Goal: Use online tool/utility: Utilize a website feature to perform a specific function

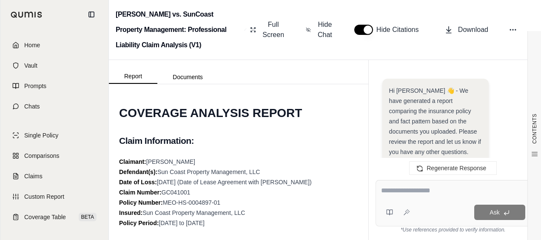
scroll to position [3583, 0]
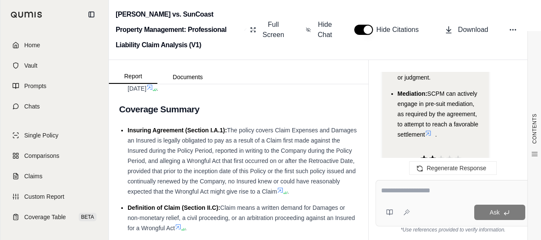
click at [412, 191] on textarea at bounding box center [453, 190] width 144 height 10
type textarea "**********"
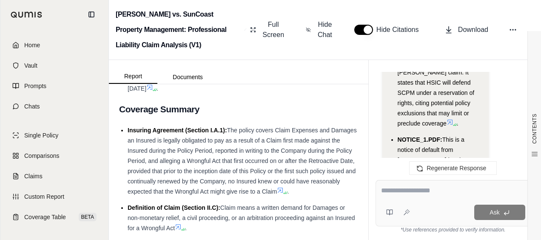
scroll to position [5528, 0]
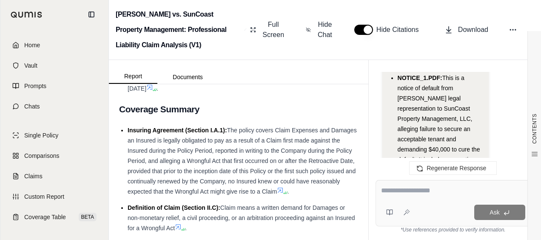
drag, startPoint x: 394, startPoint y: 197, endPoint x: 395, endPoint y: 188, distance: 8.6
click at [394, 193] on div at bounding box center [453, 191] width 145 height 13
click at [395, 186] on textarea at bounding box center [453, 190] width 145 height 10
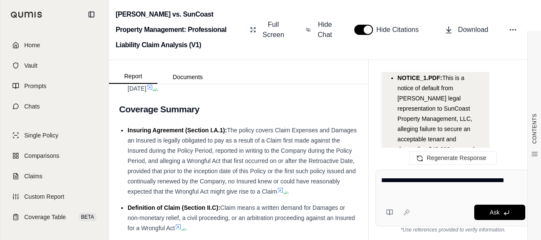
type textarea "**********"
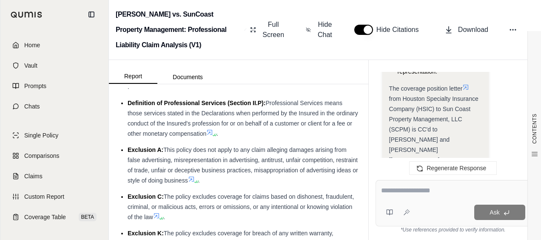
scroll to position [808, 0]
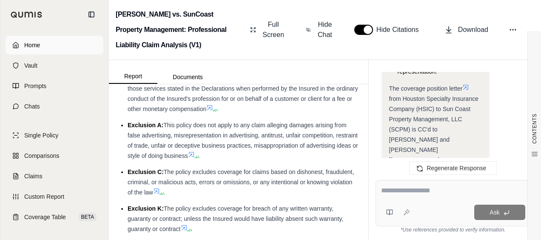
click at [55, 45] on link "Home" at bounding box center [55, 45] width 98 height 19
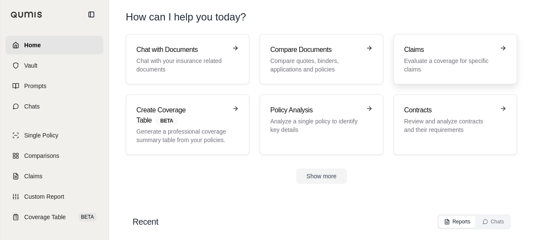
click at [437, 60] on p "Evaluate a coverage for specific claims" at bounding box center [449, 65] width 91 height 17
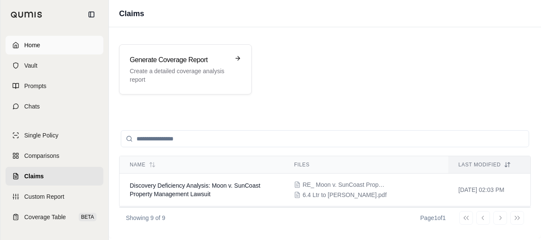
click at [81, 54] on link "Home" at bounding box center [55, 45] width 98 height 19
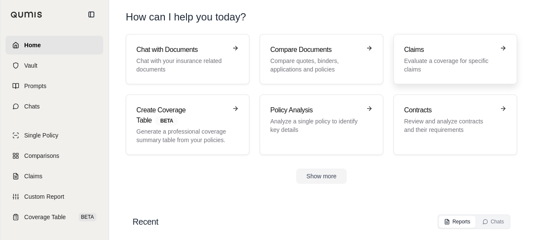
click at [427, 63] on p "Evaluate a coverage for specific claims" at bounding box center [449, 65] width 91 height 17
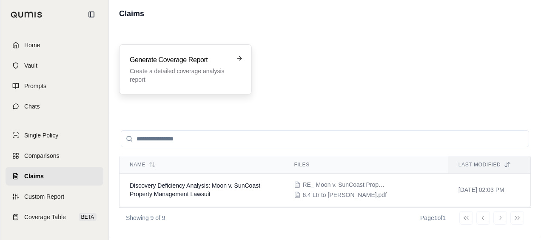
click at [197, 74] on p "Create a detailed coverage analysis report" at bounding box center [179, 75] width 99 height 17
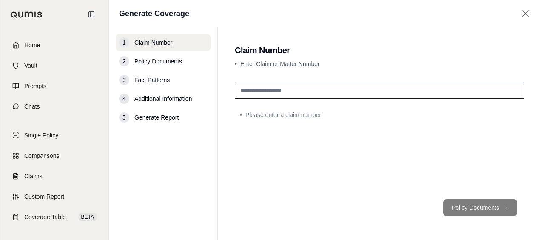
click at [288, 96] on input "text" at bounding box center [379, 90] width 289 height 17
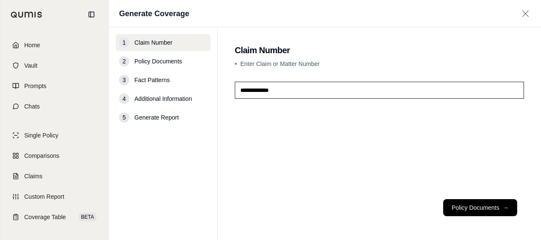
type input "**********"
click at [510, 212] on button "Policy Documents →" at bounding box center [480, 207] width 74 height 17
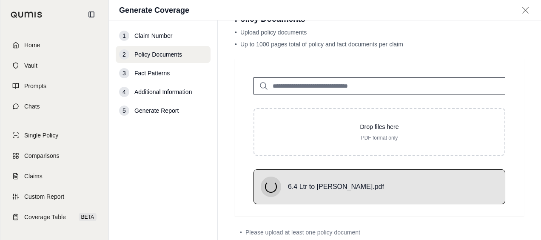
scroll to position [43, 0]
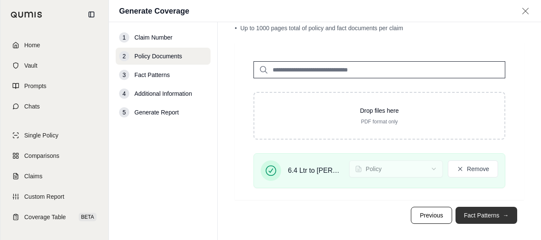
drag, startPoint x: 462, startPoint y: 218, endPoint x: 453, endPoint y: 221, distance: 9.7
click at [462, 218] on button "Fact Patterns →" at bounding box center [486, 215] width 62 height 17
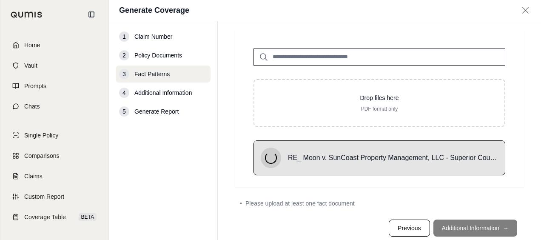
scroll to position [39, 0]
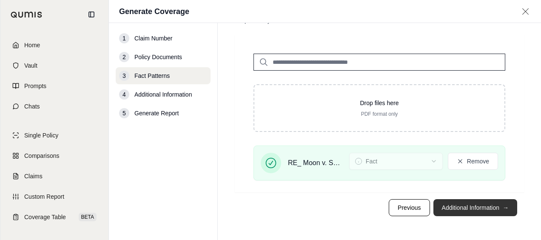
click at [442, 209] on button "Additional Information →" at bounding box center [475, 207] width 84 height 17
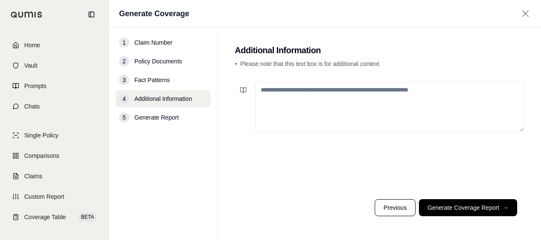
click at [445, 193] on footer "Previous Generate Coverage Report →" at bounding box center [379, 207] width 289 height 31
click at [444, 200] on button "Generate Coverage Report →" at bounding box center [468, 207] width 98 height 17
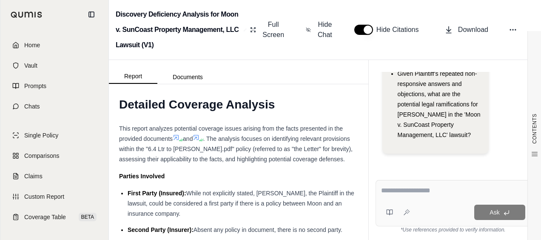
scroll to position [1360, 0]
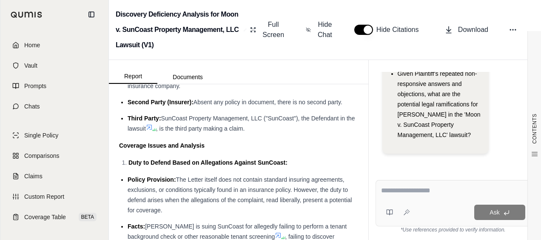
click at [447, 196] on div at bounding box center [453, 191] width 144 height 13
click at [451, 193] on textarea at bounding box center [453, 190] width 144 height 10
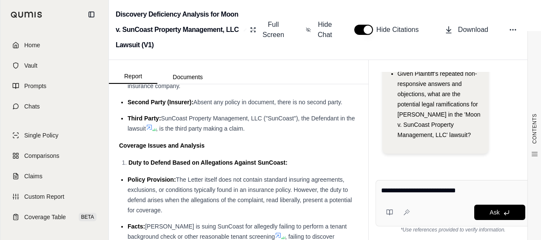
paste textarea "**********"
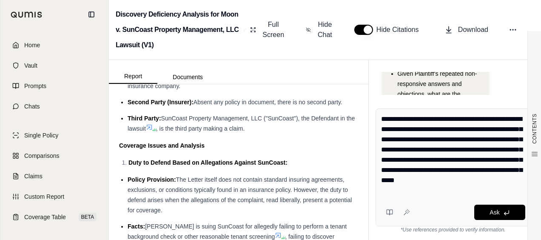
type textarea "**********"
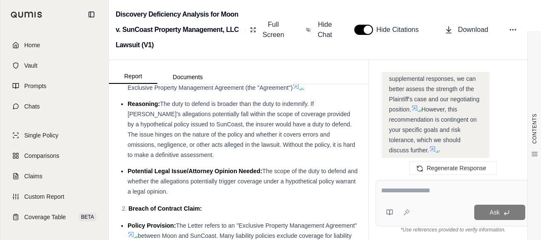
scroll to position [1530, 0]
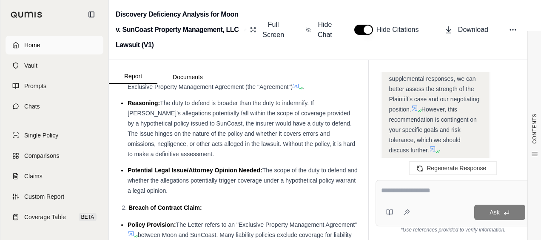
click at [74, 48] on link "Home" at bounding box center [55, 45] width 98 height 19
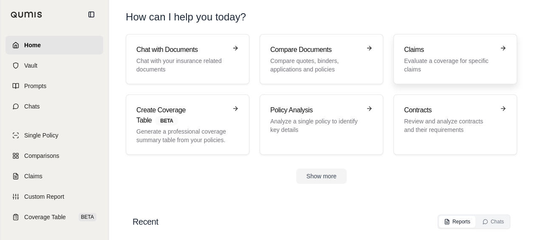
click at [411, 70] on p "Evaluate a coverage for specific claims" at bounding box center [449, 65] width 91 height 17
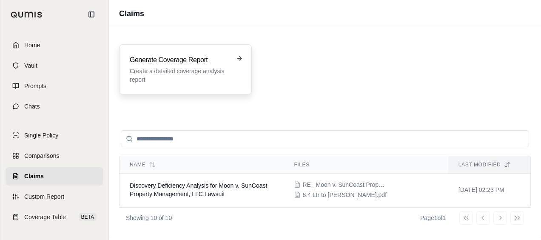
click at [234, 82] on div "Generate Coverage Report Create a detailed coverage analysis report" at bounding box center [185, 69] width 111 height 29
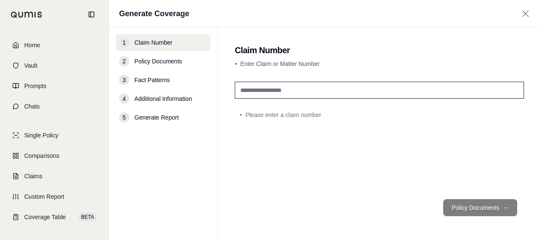
click at [295, 99] on div "• Please enter a claim number" at bounding box center [379, 135] width 289 height 114
click at [296, 94] on input "text" at bounding box center [379, 90] width 289 height 17
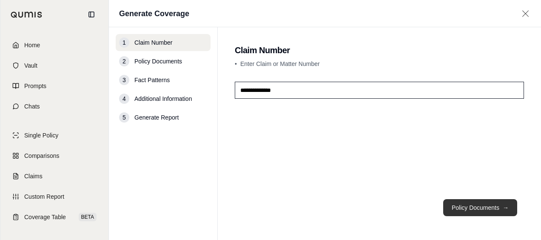
type input "**********"
click at [463, 204] on button "Policy Documents →" at bounding box center [480, 207] width 74 height 17
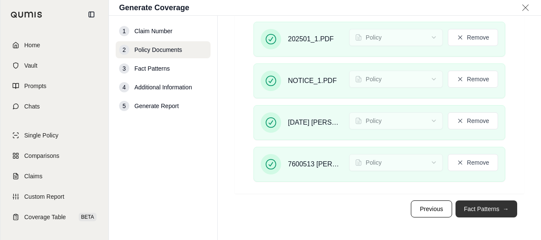
drag, startPoint x: 473, startPoint y: 206, endPoint x: 493, endPoint y: 199, distance: 21.8
click at [474, 207] on button "Fact Patterns →" at bounding box center [486, 208] width 62 height 17
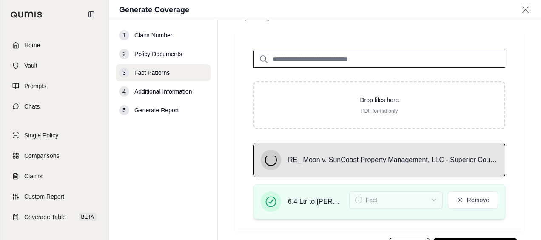
scroll to position [77, 0]
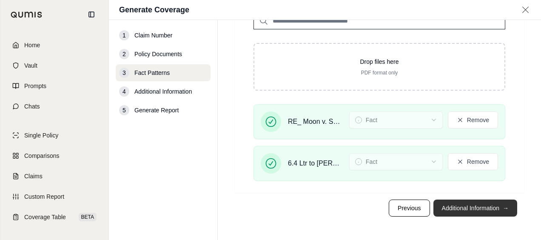
click at [464, 209] on button "Additional Information →" at bounding box center [475, 207] width 84 height 17
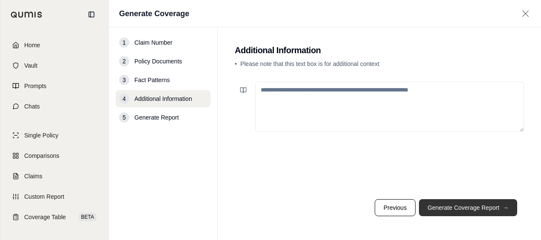
click at [462, 210] on button "Generate Coverage Report →" at bounding box center [468, 207] width 98 height 17
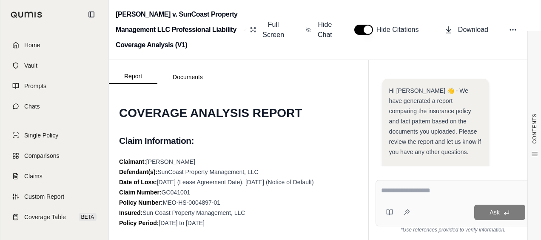
scroll to position [177, 0]
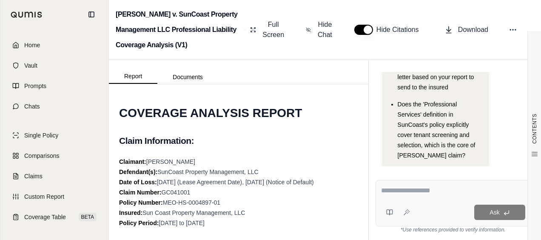
click at [398, 191] on textarea at bounding box center [453, 190] width 145 height 10
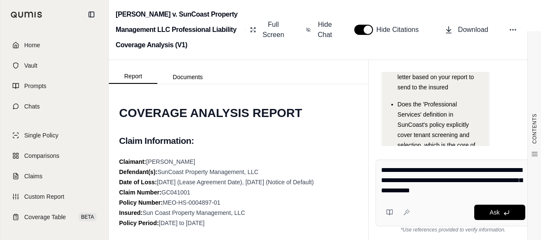
type textarea "**********"
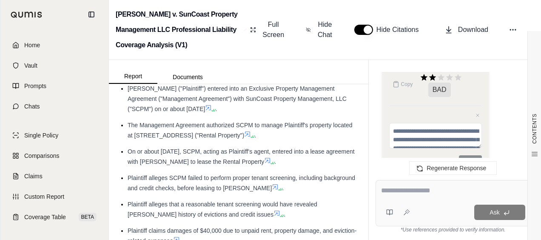
scroll to position [298, 0]
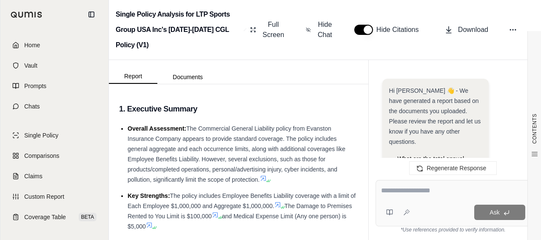
scroll to position [2195, 0]
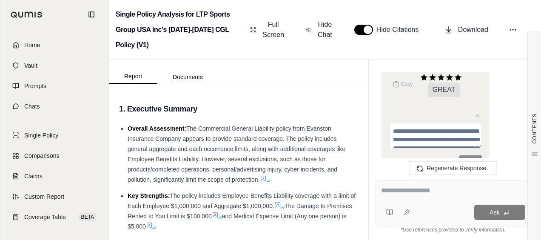
click at [46, 46] on link "Home" at bounding box center [55, 45] width 98 height 19
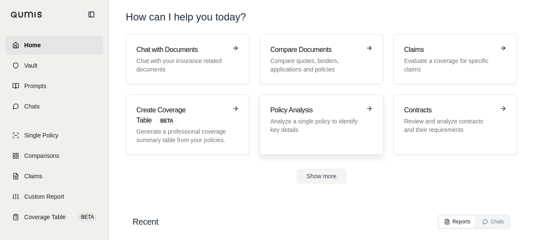
click at [281, 113] on h3 "Policy Analysis" at bounding box center [315, 110] width 91 height 10
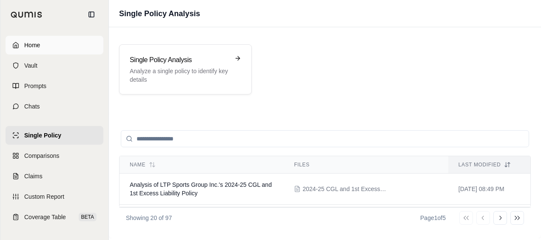
click at [68, 43] on link "Home" at bounding box center [55, 45] width 98 height 19
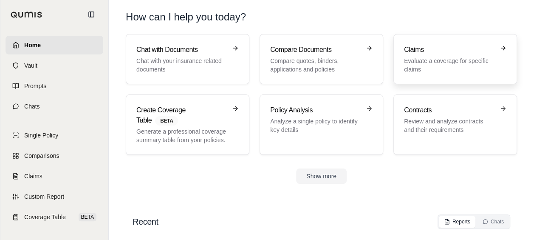
click at [446, 68] on p "Evaluate a coverage for specific claims" at bounding box center [449, 65] width 91 height 17
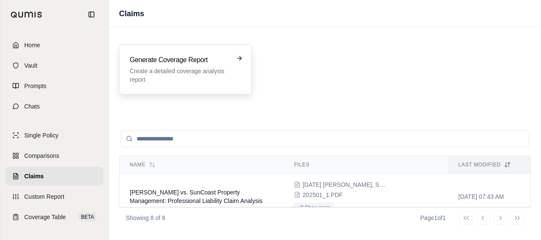
click at [203, 71] on p "Create a detailed coverage analysis report" at bounding box center [179, 75] width 99 height 17
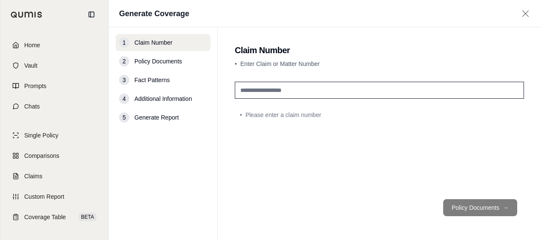
click at [290, 87] on input "text" at bounding box center [379, 90] width 289 height 17
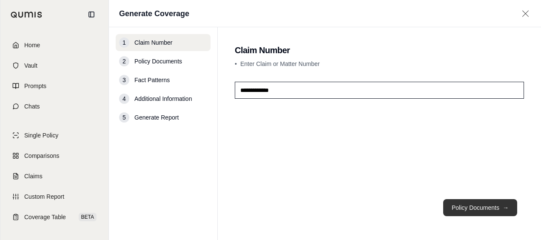
type input "**********"
click at [457, 203] on button "Policy Documents →" at bounding box center [480, 207] width 74 height 17
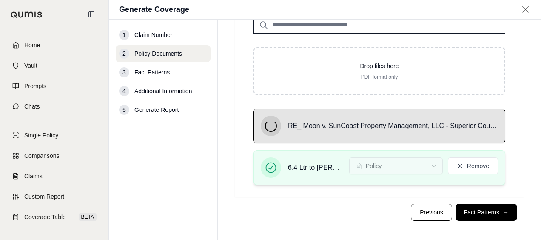
scroll to position [85, 0]
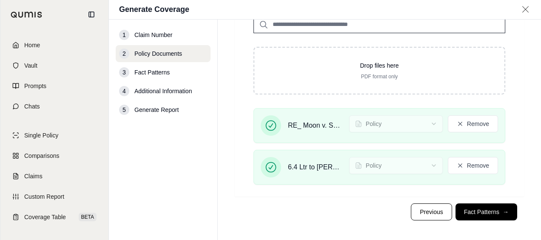
drag, startPoint x: 343, startPoint y: 221, endPoint x: 372, endPoint y: 206, distance: 32.7
click at [343, 221] on footer "Previous Fact Patterns →" at bounding box center [379, 211] width 289 height 31
click at [490, 212] on button "Fact Patterns →" at bounding box center [486, 211] width 62 height 17
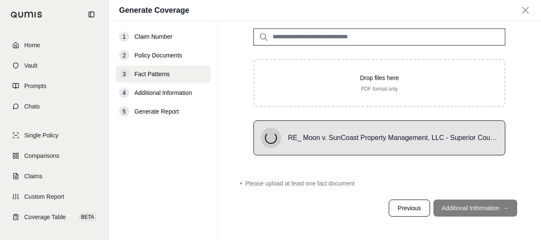
scroll to position [39, 0]
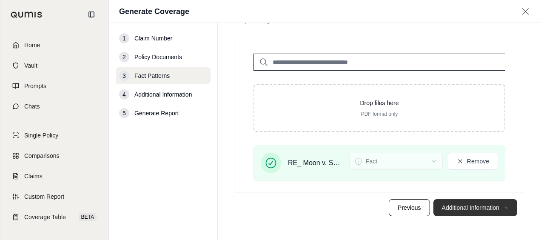
click at [459, 209] on button "Additional Information →" at bounding box center [475, 207] width 84 height 17
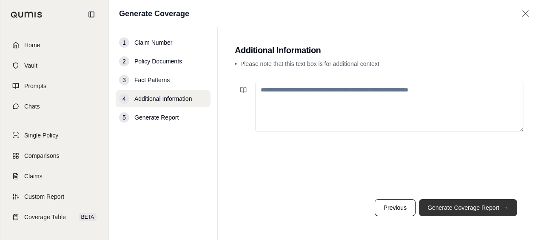
click at [451, 203] on button "Generate Coverage Report →" at bounding box center [468, 207] width 98 height 17
